Goal: Information Seeking & Learning: Compare options

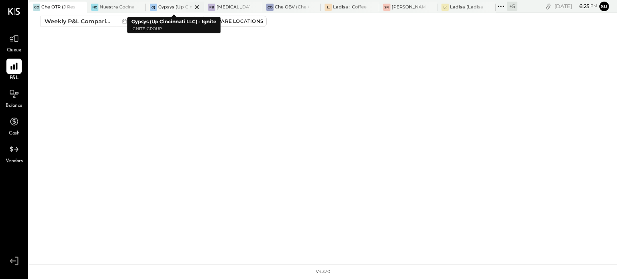
click at [175, 8] on div "Gypsys (Up Cincinnati LLC) - Ignite" at bounding box center [175, 7] width 34 height 6
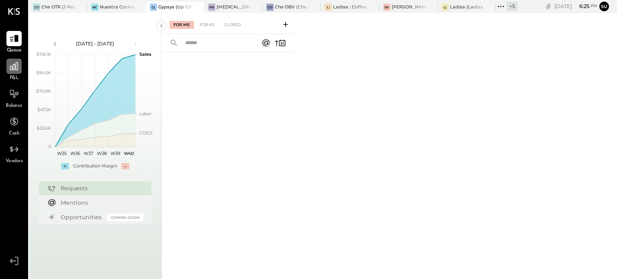
click at [14, 66] on icon at bounding box center [14, 66] width 10 height 10
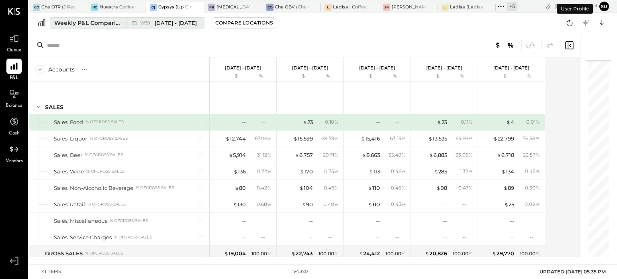
click at [85, 24] on div "Weekly P&L Comparison" at bounding box center [87, 23] width 67 height 8
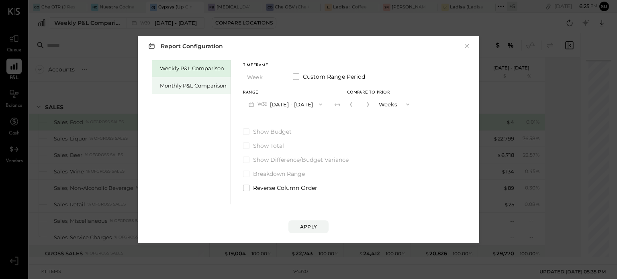
click at [163, 84] on div "Monthly P&L Comparison" at bounding box center [193, 86] width 67 height 8
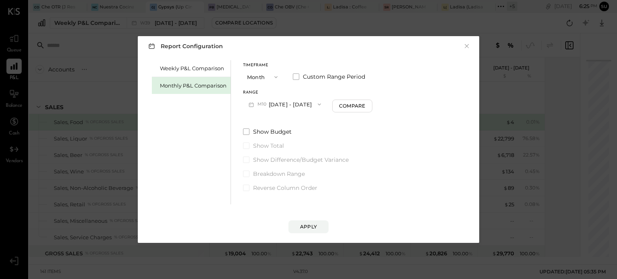
click at [275, 75] on icon "button" at bounding box center [276, 77] width 6 height 6
click at [263, 106] on div "YTD" at bounding box center [262, 105] width 39 height 14
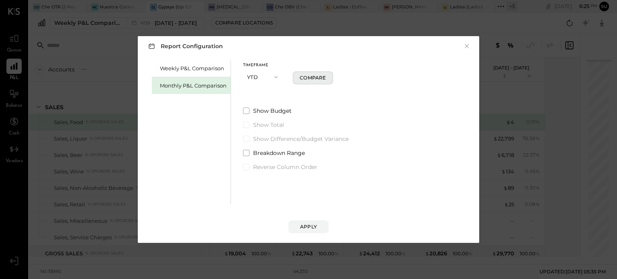
click at [314, 78] on div "Compare" at bounding box center [313, 77] width 26 height 7
click at [323, 78] on icon "button" at bounding box center [323, 77] width 5 height 5
type input "*"
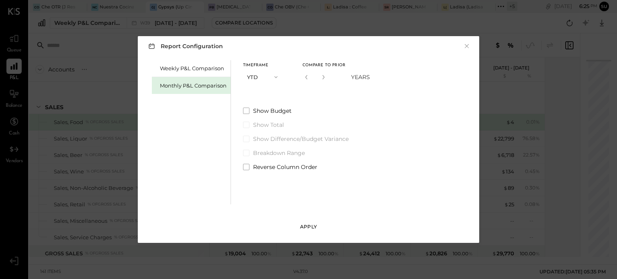
click at [308, 223] on div "Apply" at bounding box center [308, 226] width 17 height 7
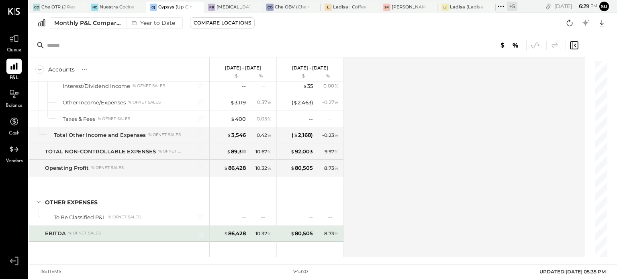
scroll to position [2135, 0]
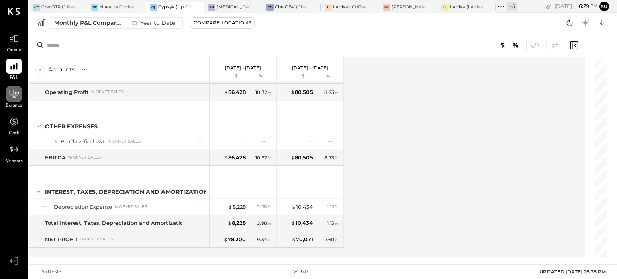
click at [10, 96] on icon at bounding box center [14, 94] width 10 height 10
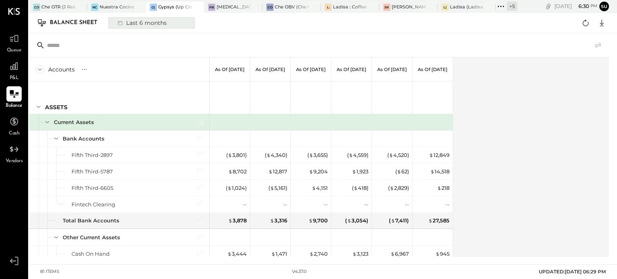
click at [135, 24] on div "Last 6 months" at bounding box center [141, 23] width 57 height 10
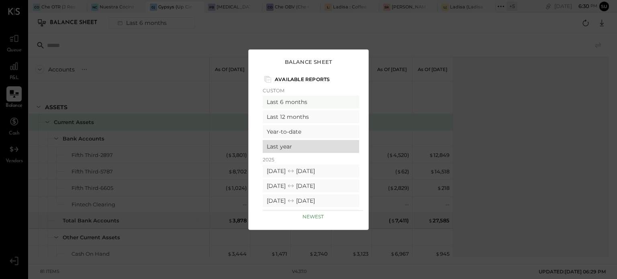
click at [310, 147] on div "Last year" at bounding box center [311, 146] width 96 height 13
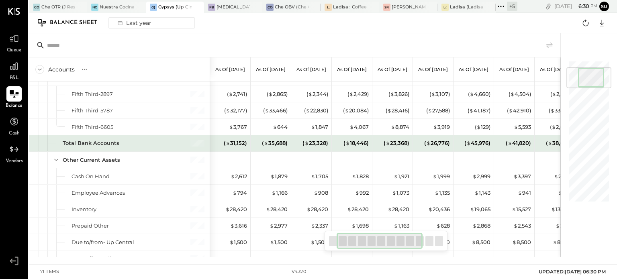
scroll to position [0, 40]
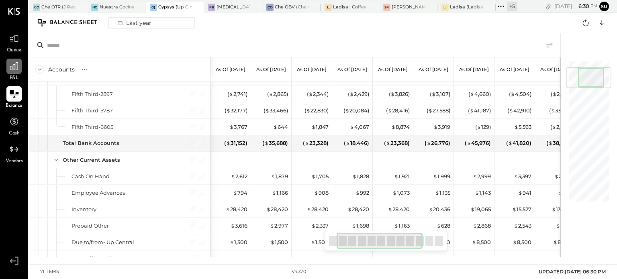
click at [15, 67] on icon at bounding box center [14, 66] width 10 height 10
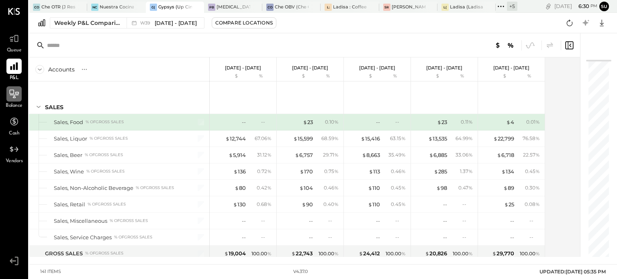
click at [83, 19] on div "Weekly P&L Comparison" at bounding box center [87, 23] width 67 height 8
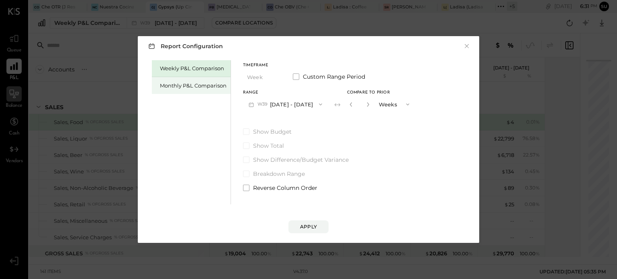
click at [186, 84] on div "Monthly P&L Comparison" at bounding box center [193, 86] width 67 height 8
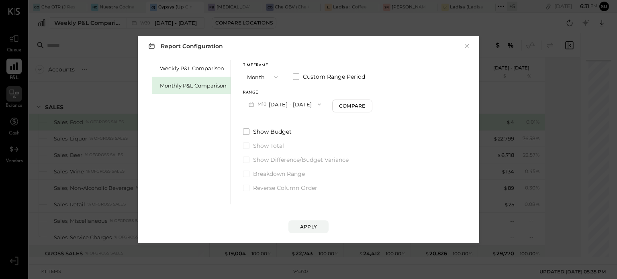
click at [276, 77] on icon "button" at bounding box center [276, 77] width 6 height 6
click at [259, 120] on span "Year" at bounding box center [254, 119] width 11 height 5
click at [308, 226] on div "Apply" at bounding box center [308, 226] width 17 height 7
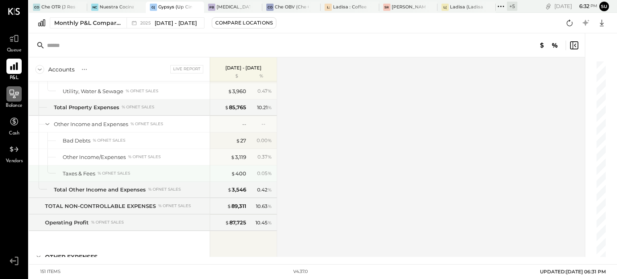
scroll to position [2069, 0]
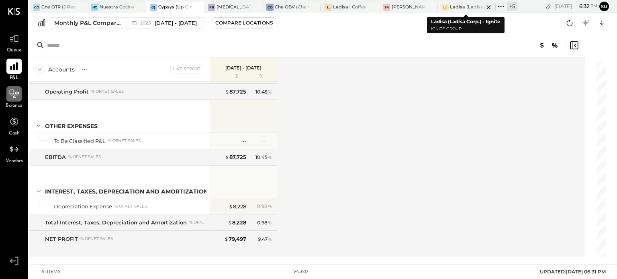
click at [455, 8] on div "Ladisa (Ladisa Corp.) - Ignite" at bounding box center [467, 7] width 34 height 6
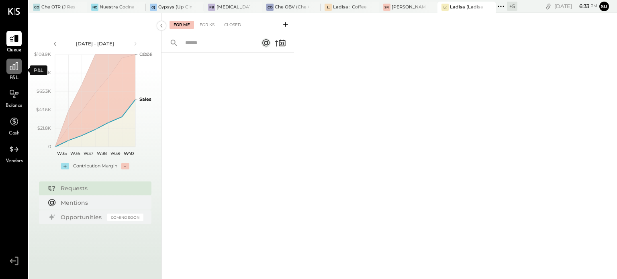
click at [12, 67] on icon at bounding box center [14, 66] width 8 height 8
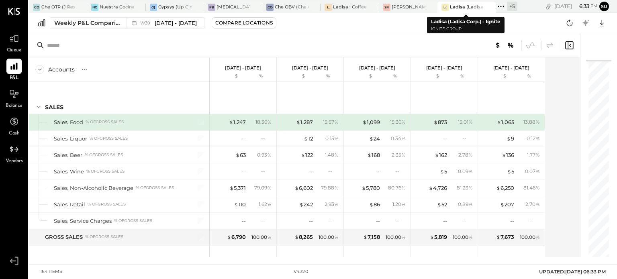
click at [466, 6] on div "Ladisa (Ladisa Corp.) - Ignite" at bounding box center [467, 7] width 34 height 6
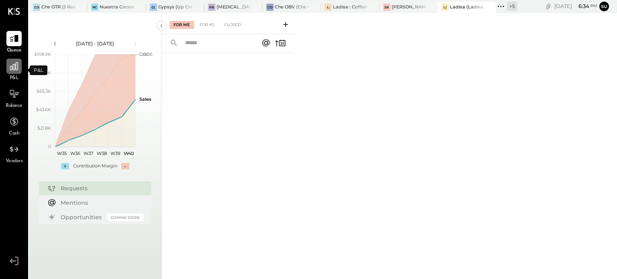
click at [16, 67] on icon at bounding box center [14, 66] width 8 height 8
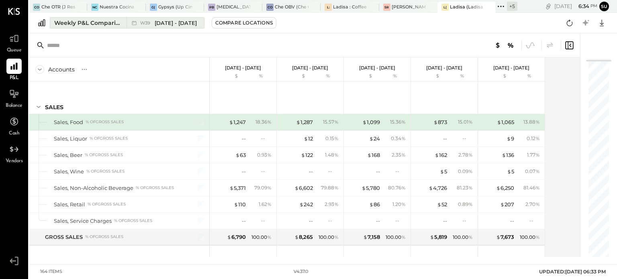
click at [109, 25] on div "Weekly P&L Comparison" at bounding box center [87, 23] width 67 height 8
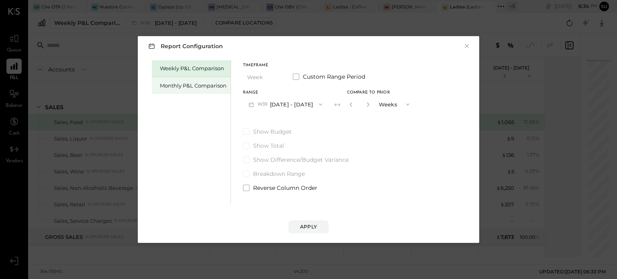
click at [187, 82] on div "Monthly P&L Comparison" at bounding box center [193, 86] width 67 height 8
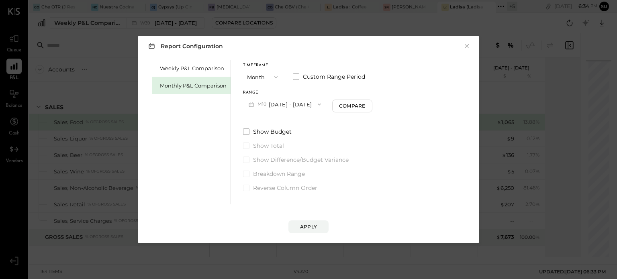
click at [271, 103] on button "M10 [DATE] - [DATE]" at bounding box center [285, 104] width 84 height 15
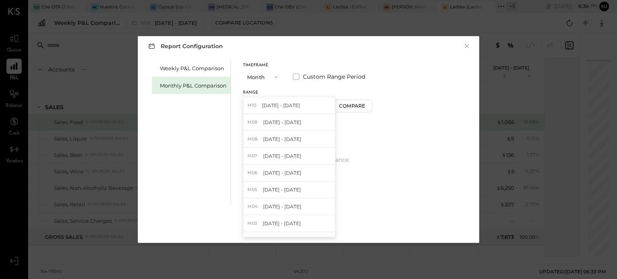
click at [276, 76] on icon "button" at bounding box center [276, 77] width 6 height 6
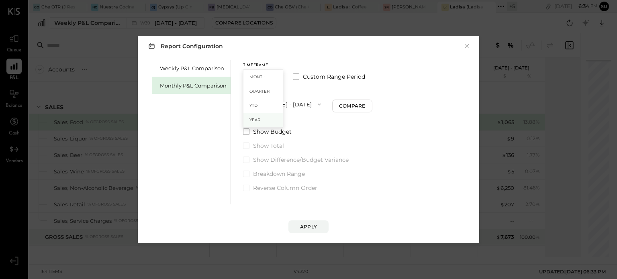
click at [260, 119] on div "Year" at bounding box center [262, 120] width 39 height 14
click at [365, 107] on div "Compare" at bounding box center [353, 105] width 26 height 7
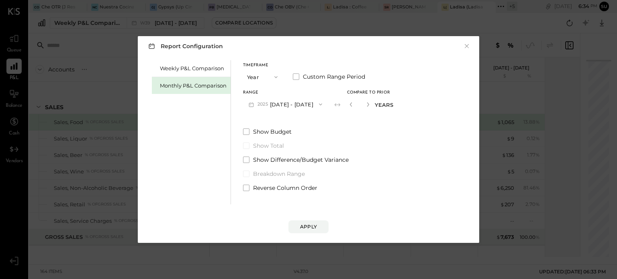
click at [371, 101] on button "button" at bounding box center [368, 104] width 6 height 9
type input "*"
click at [306, 226] on div "Apply" at bounding box center [308, 226] width 17 height 7
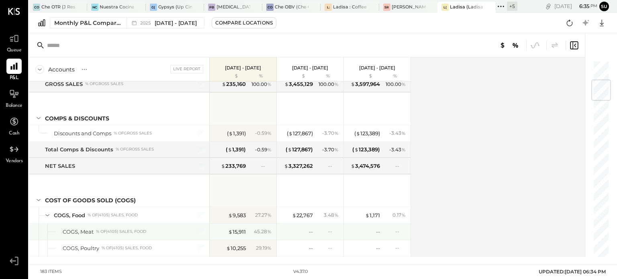
scroll to position [167, 0]
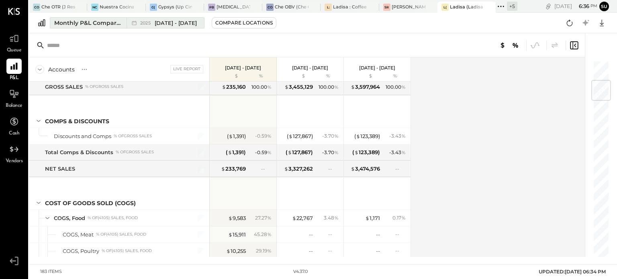
click at [94, 21] on div "Monthly P&L Comparison" at bounding box center [87, 23] width 67 height 8
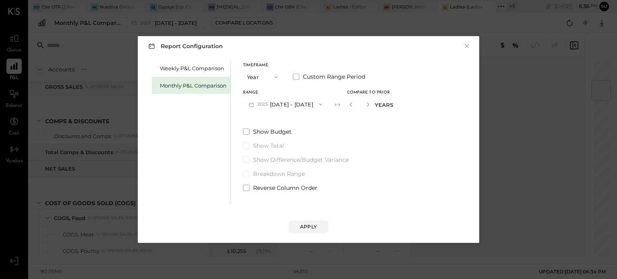
click at [194, 87] on div "Monthly P&L Comparison" at bounding box center [193, 86] width 67 height 8
click at [274, 76] on icon "button" at bounding box center [276, 77] width 6 height 6
click at [259, 105] on div "YTD" at bounding box center [262, 105] width 39 height 14
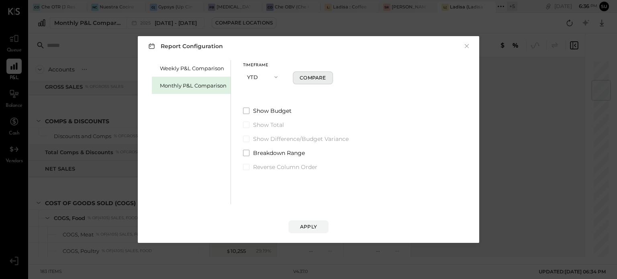
click at [305, 76] on div "Compare" at bounding box center [313, 77] width 26 height 7
click at [324, 77] on icon "button" at bounding box center [323, 77] width 5 height 5
type input "*"
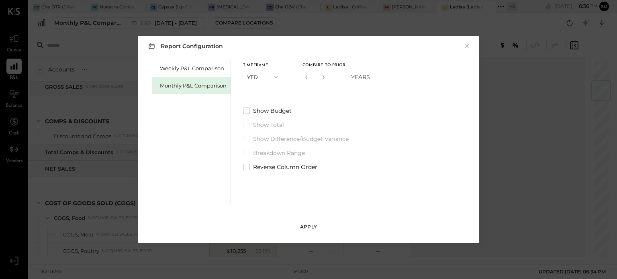
click at [314, 224] on div "Apply" at bounding box center [308, 226] width 17 height 7
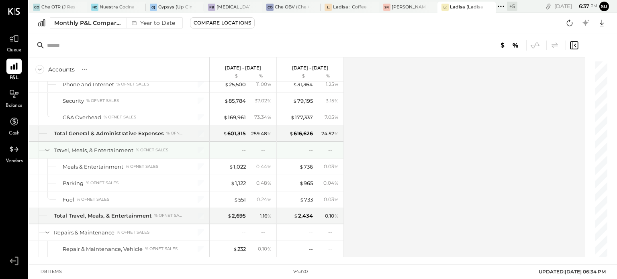
scroll to position [1928, 0]
